Goal: Book appointment/travel/reservation

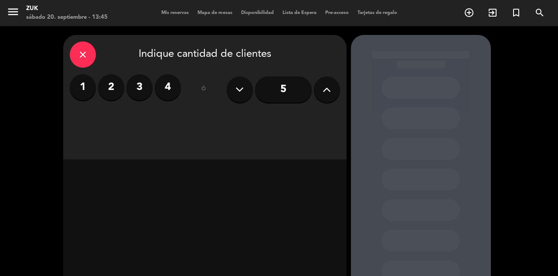
click at [105, 88] on label "2" at bounding box center [111, 87] width 26 height 26
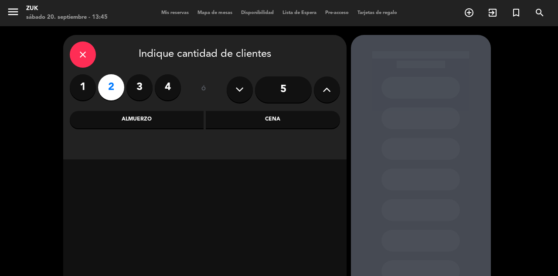
click at [252, 122] on div "Cena" at bounding box center [273, 119] width 134 height 17
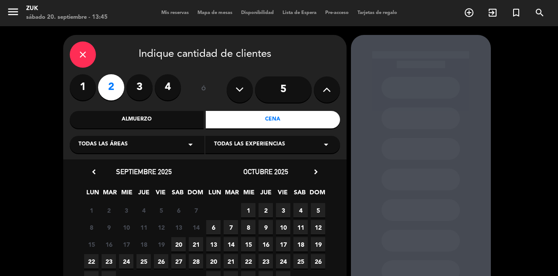
click at [176, 243] on span "20" at bounding box center [178, 244] width 14 height 14
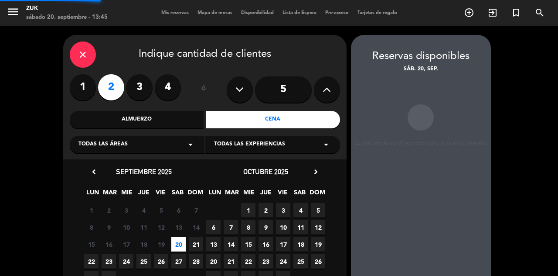
scroll to position [22, 0]
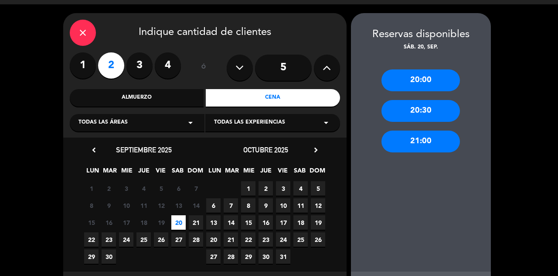
click at [405, 70] on div "20:00" at bounding box center [421, 80] width 79 height 22
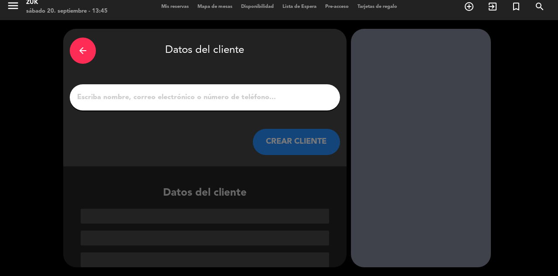
scroll to position [0, 0]
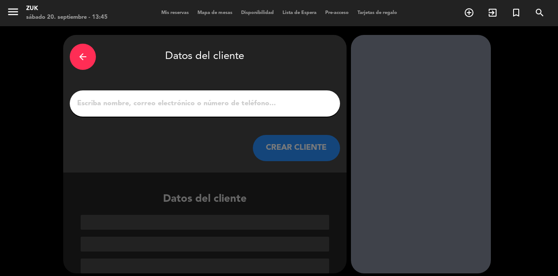
click at [284, 97] on input "1" at bounding box center [204, 103] width 257 height 12
type input "[PERSON_NAME]"
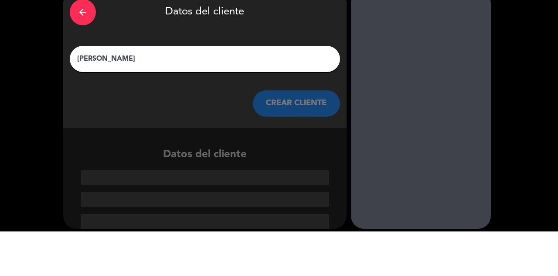
click at [289, 135] on button "CREAR CLIENTE" at bounding box center [296, 148] width 87 height 26
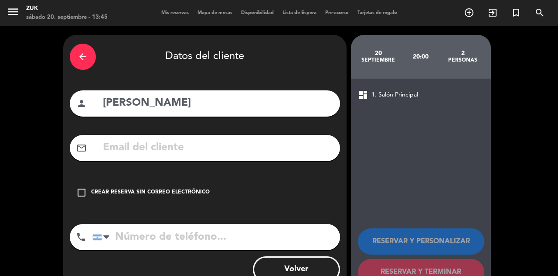
click at [82, 187] on icon "check_box_outline_blank" at bounding box center [81, 192] width 10 height 10
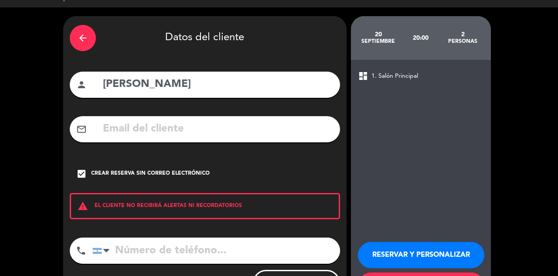
scroll to position [18, 0]
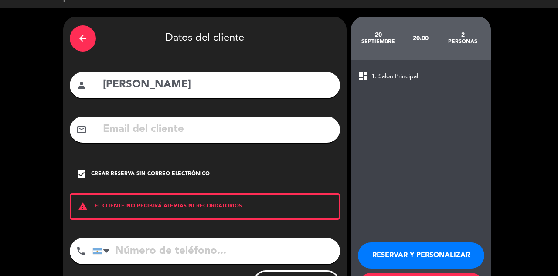
click at [210, 239] on input "tel" at bounding box center [216, 251] width 248 height 26
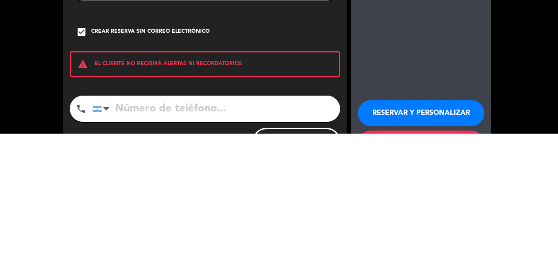
scroll to position [42, 0]
click at [216, 238] on input "tel" at bounding box center [216, 251] width 248 height 26
paste input "[PHONE_NUMBER]"
type input "[PHONE_NUMBER]"
